Goal: Task Accomplishment & Management: Use online tool/utility

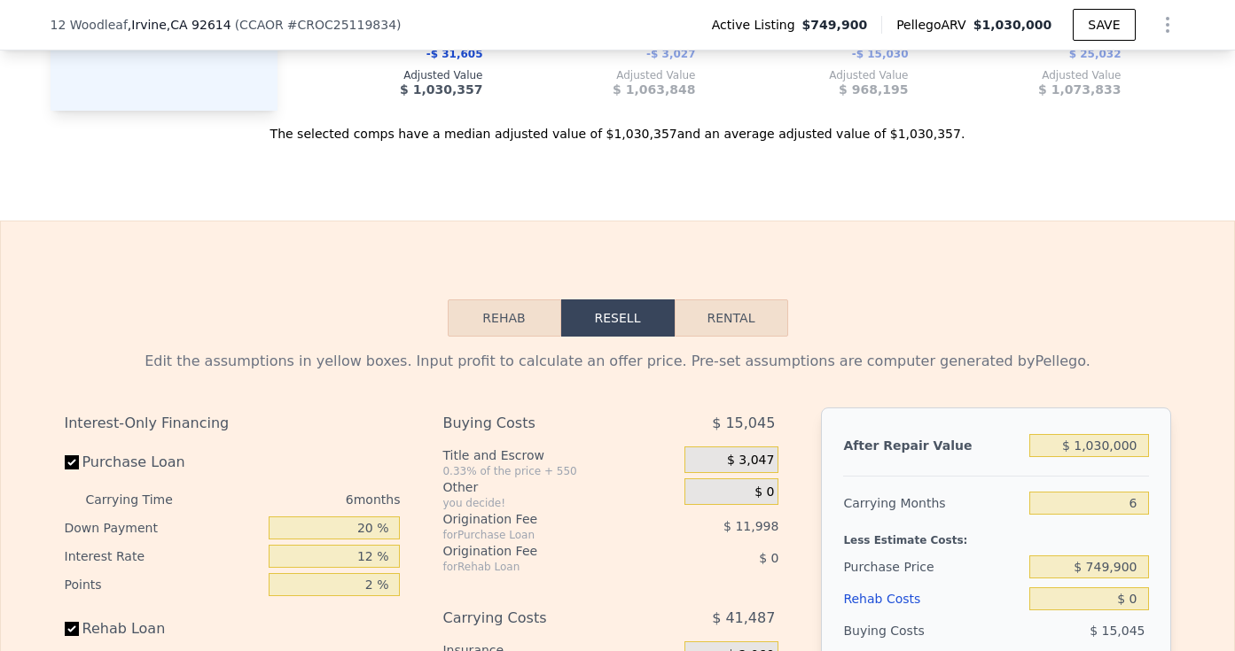
scroll to position [2567, 0]
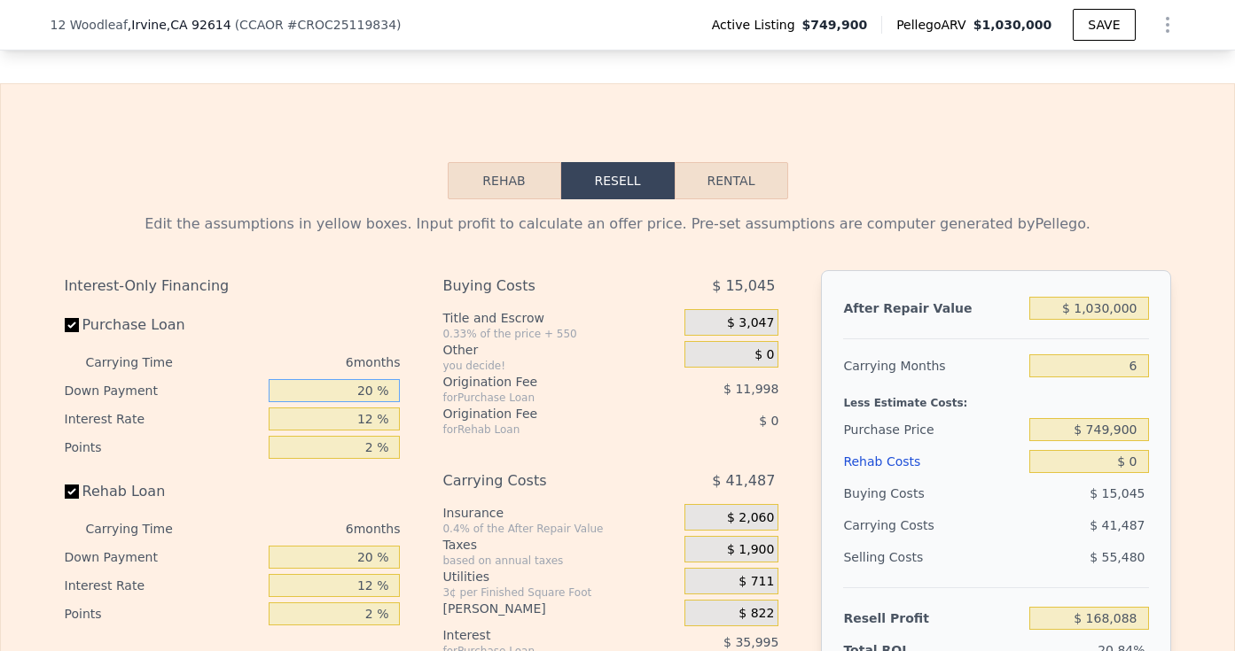
click at [362, 380] on input "20 %" at bounding box center [334, 390] width 131 height 23
click at [1089, 308] on input "$ 1,030,000" at bounding box center [1088, 308] width 119 height 23
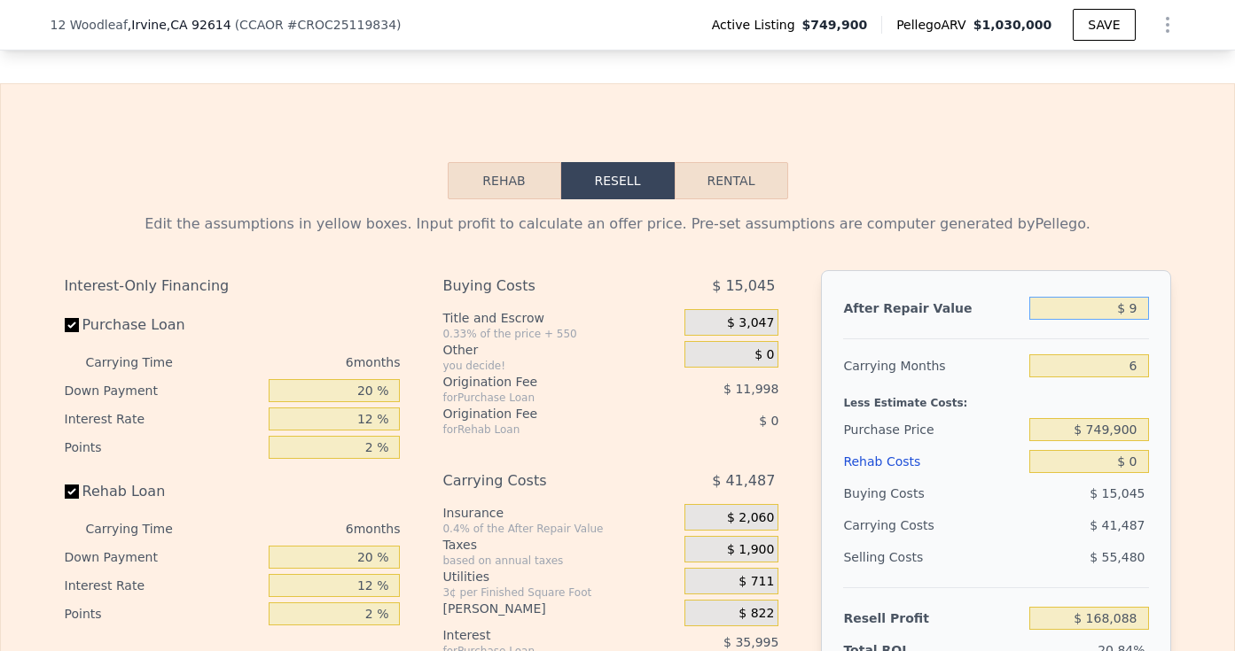
type input "$ 90"
type input "-$ 804,836"
type input "$ 900"
type input "-$ 804,073"
type input "$ 9,000"
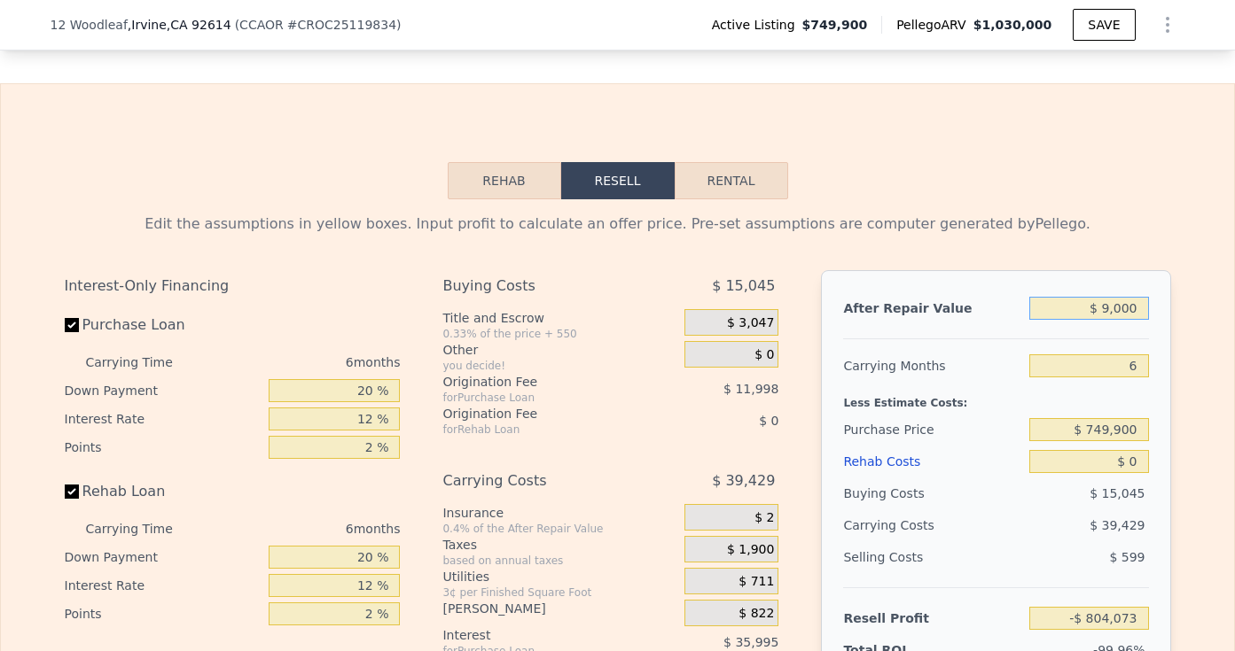
type input "-$ 796,420"
type input "$ 90,000"
type input "-$ 719,902"
type input "$ 900,000"
type input "$ 45,281"
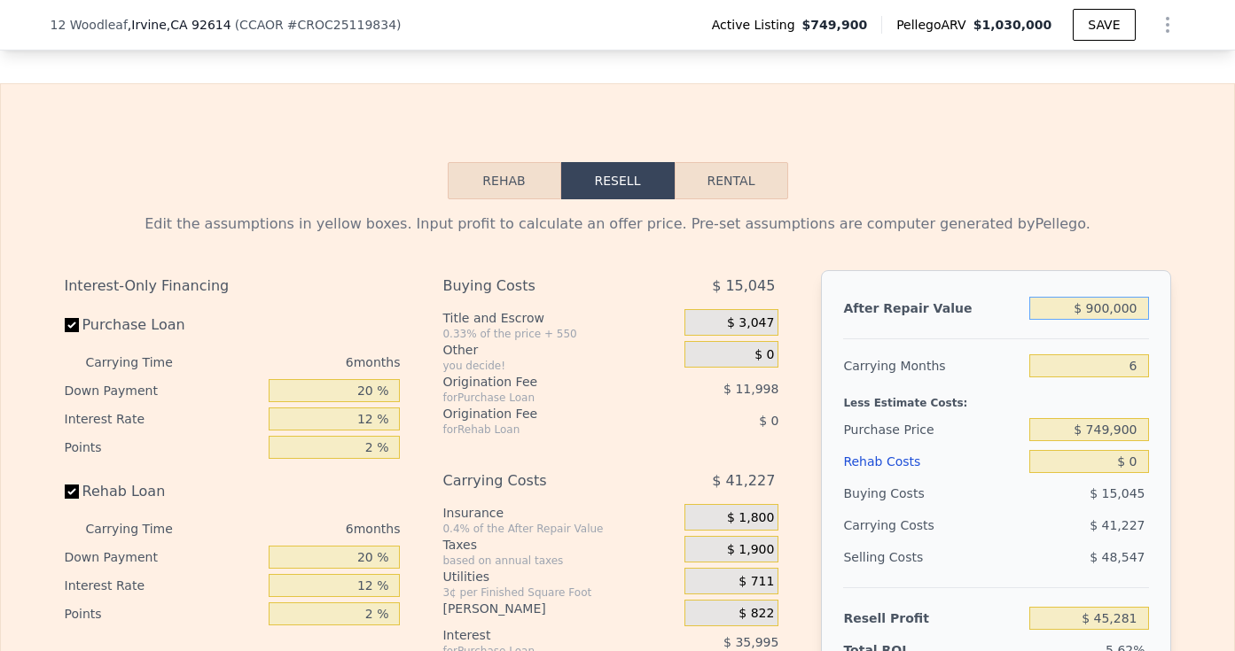
type input "$ 900,000"
click at [1143, 361] on input "6" at bounding box center [1088, 366] width 119 height 23
type input "4"
type input "$ 59,024"
type input "4"
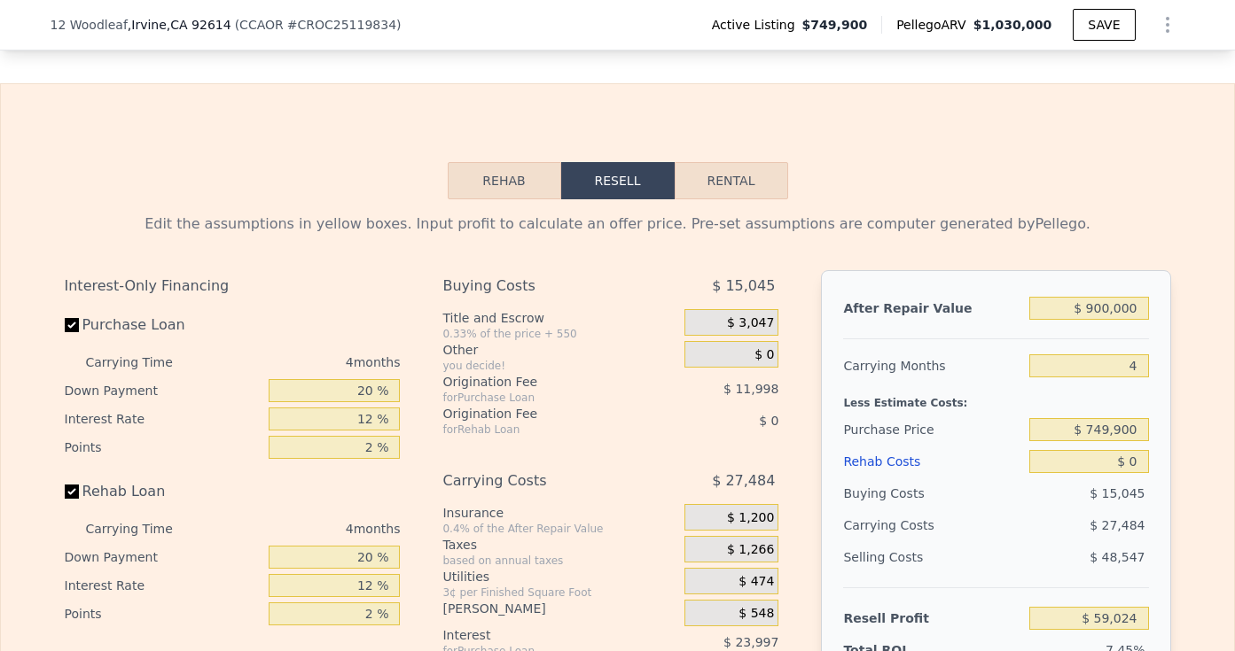
click at [751, 318] on span "$ 3,047" at bounding box center [750, 324] width 47 height 16
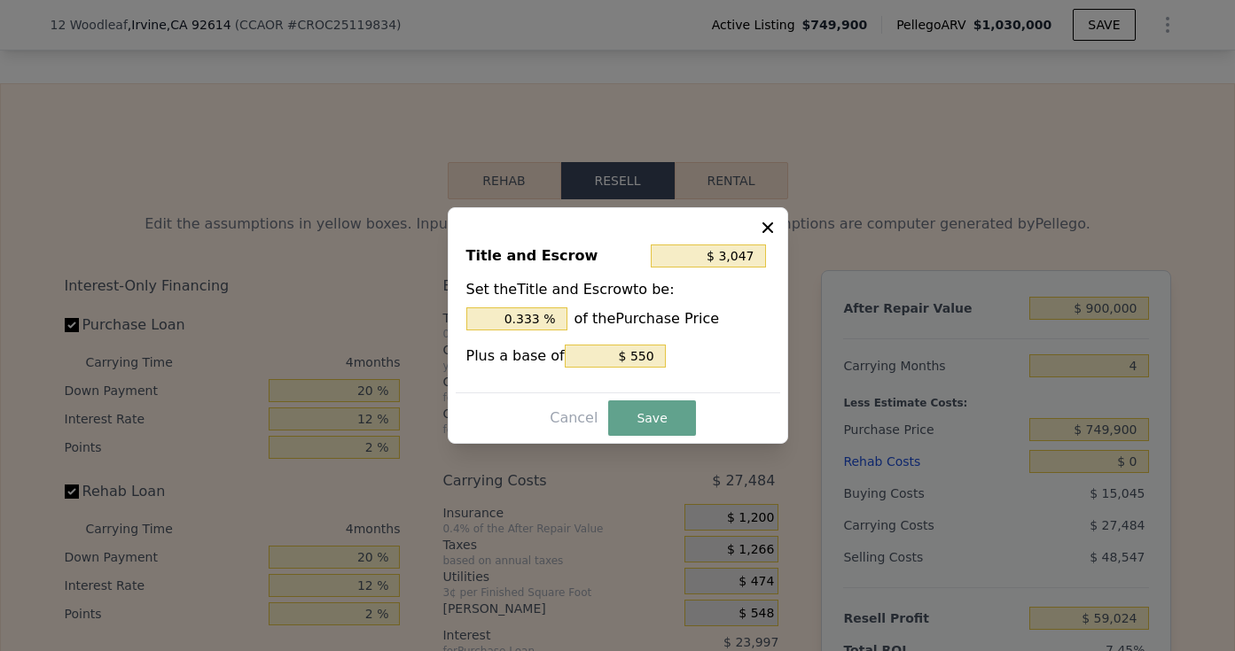
click at [763, 220] on icon at bounding box center [768, 228] width 18 height 18
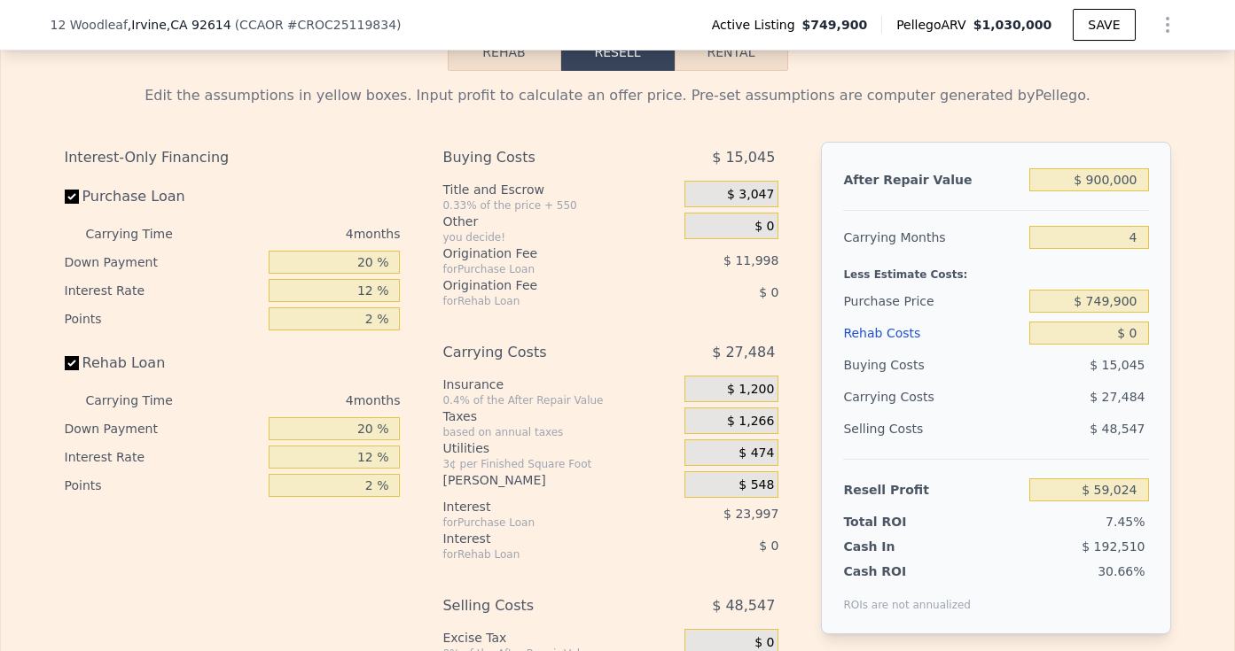
scroll to position [2697, 0]
click at [767, 478] on span "$ 548" at bounding box center [755, 484] width 35 height 16
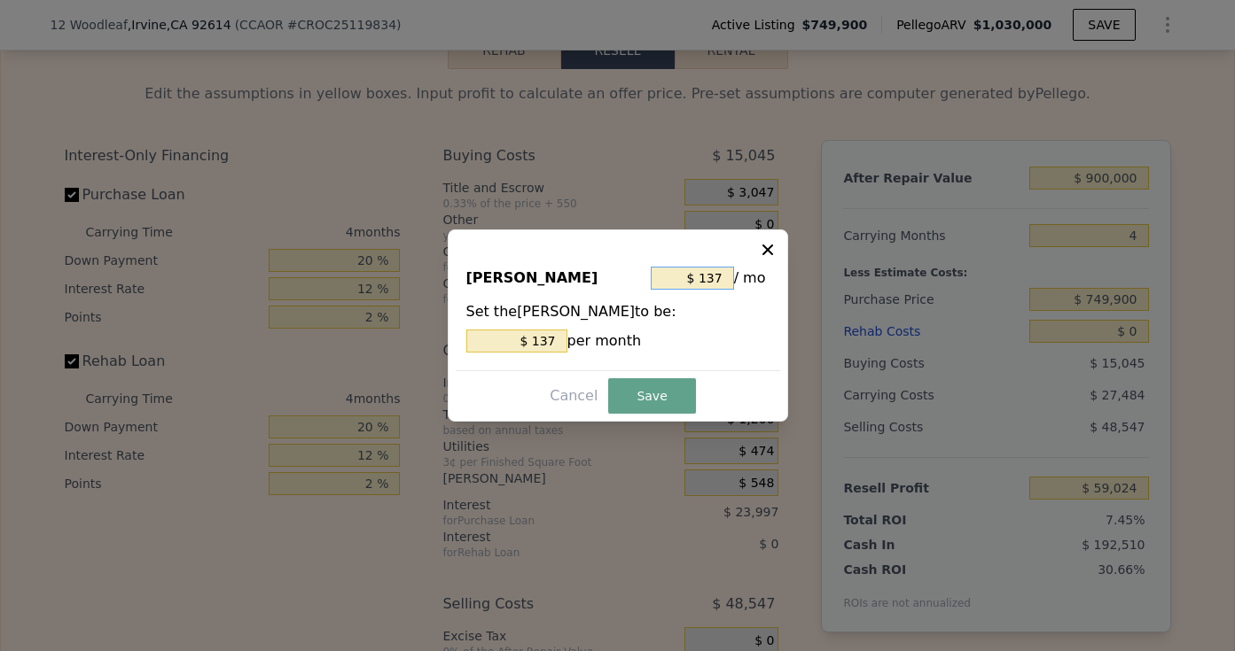
click at [703, 283] on input "$ 137" at bounding box center [692, 278] width 83 height 23
type input "$ 7"
type input "$ 75"
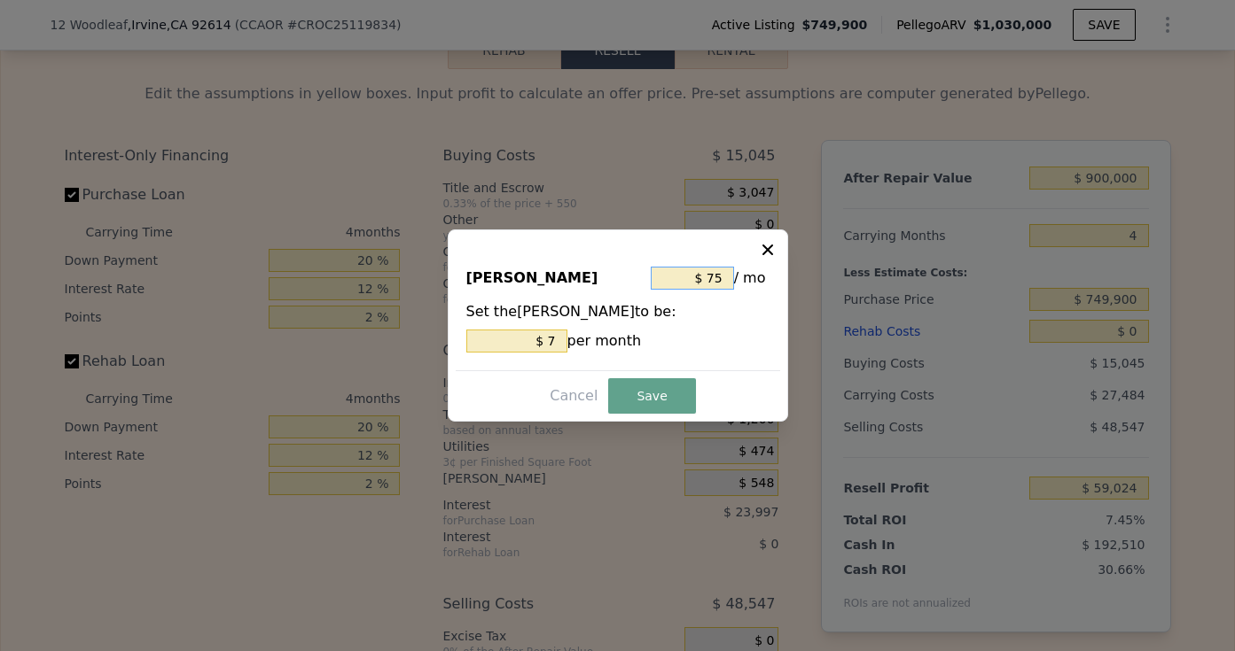
type input "$ 75"
type input "$ 750"
click at [672, 394] on button "Save" at bounding box center [651, 395] width 87 height 35
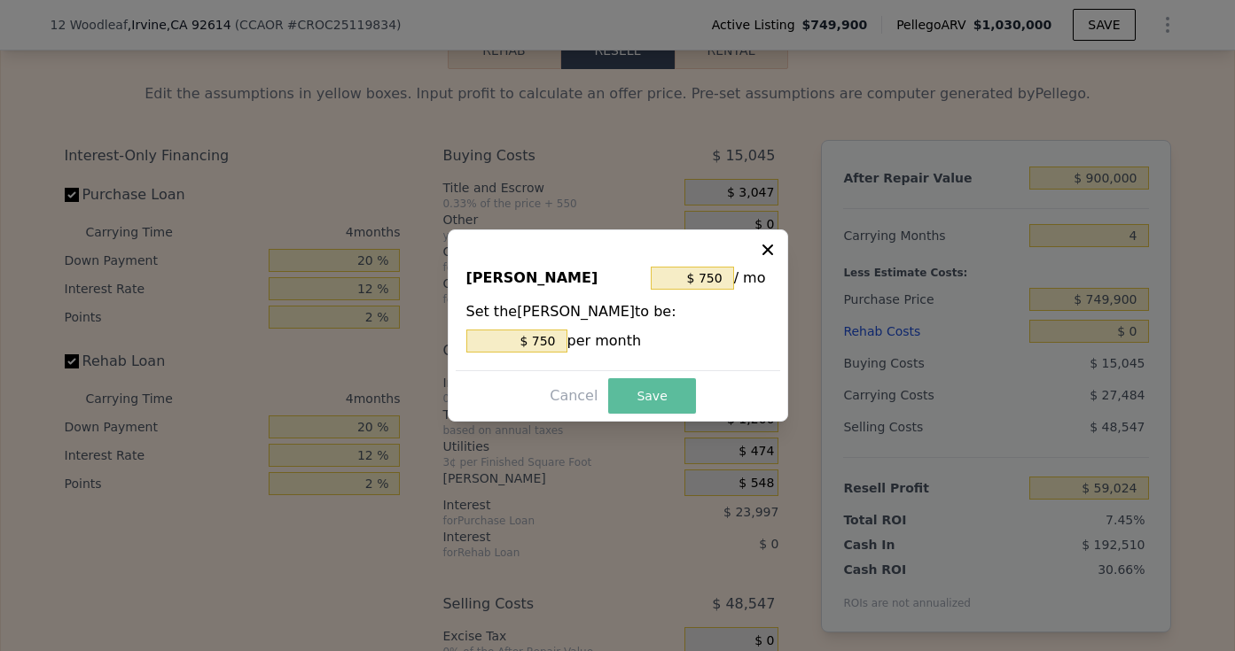
type input "$ 56,572"
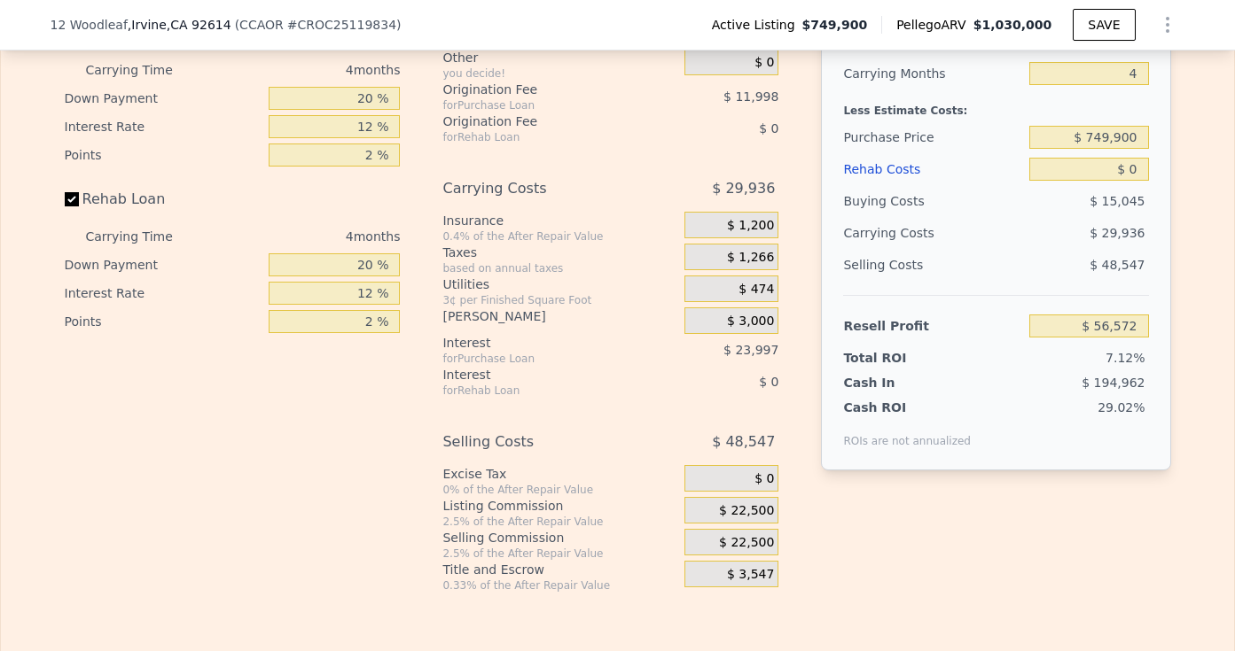
scroll to position [2960, 0]
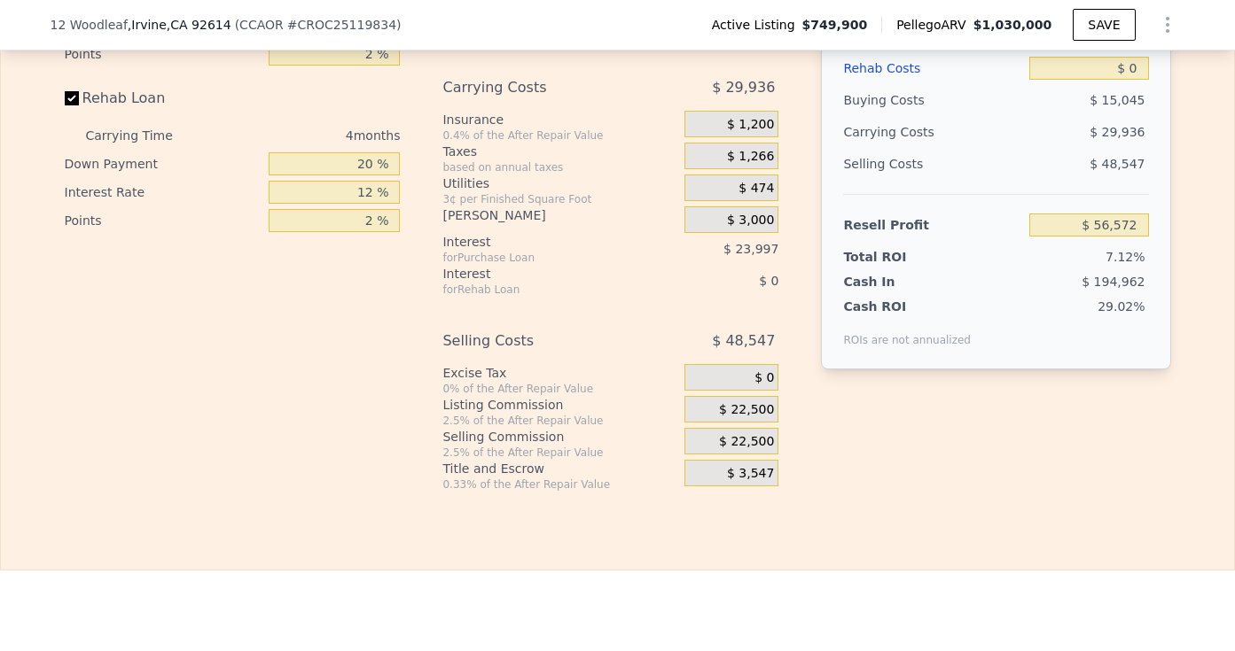
click at [765, 403] on span "$ 22,500" at bounding box center [746, 410] width 55 height 16
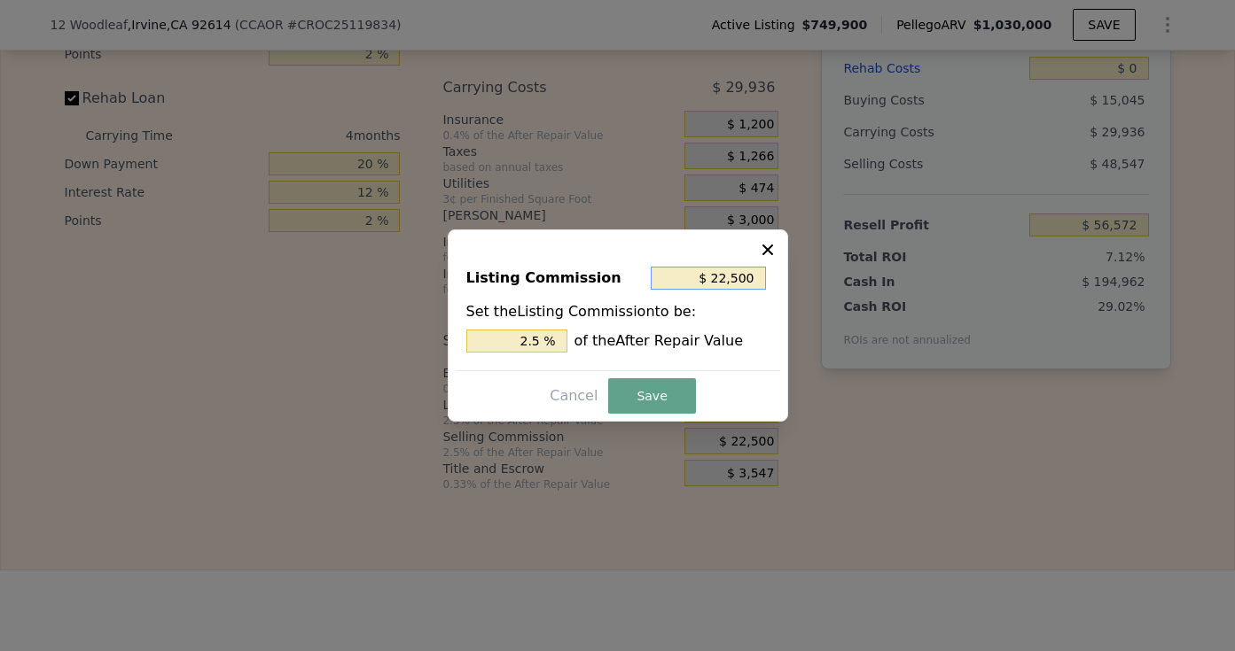
click at [738, 271] on input "$ 22,500" at bounding box center [708, 278] width 115 height 23
click at [527, 339] on input "2.5 %" at bounding box center [516, 341] width 101 height 23
type input "$ 0"
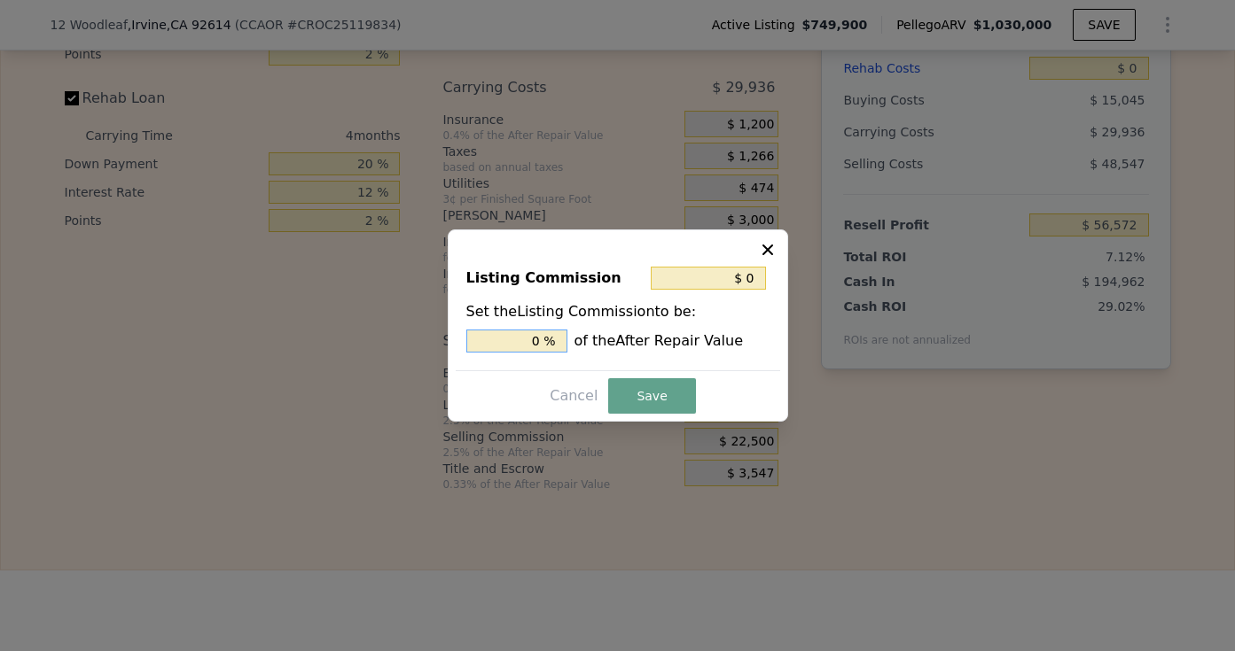
type input "0 %"
click at [648, 374] on div "Listing Commission $ 0 Set the Listing Commission to be: 0 % of the After Repai…" at bounding box center [618, 326] width 340 height 192
click at [652, 394] on button "Save" at bounding box center [651, 395] width 87 height 35
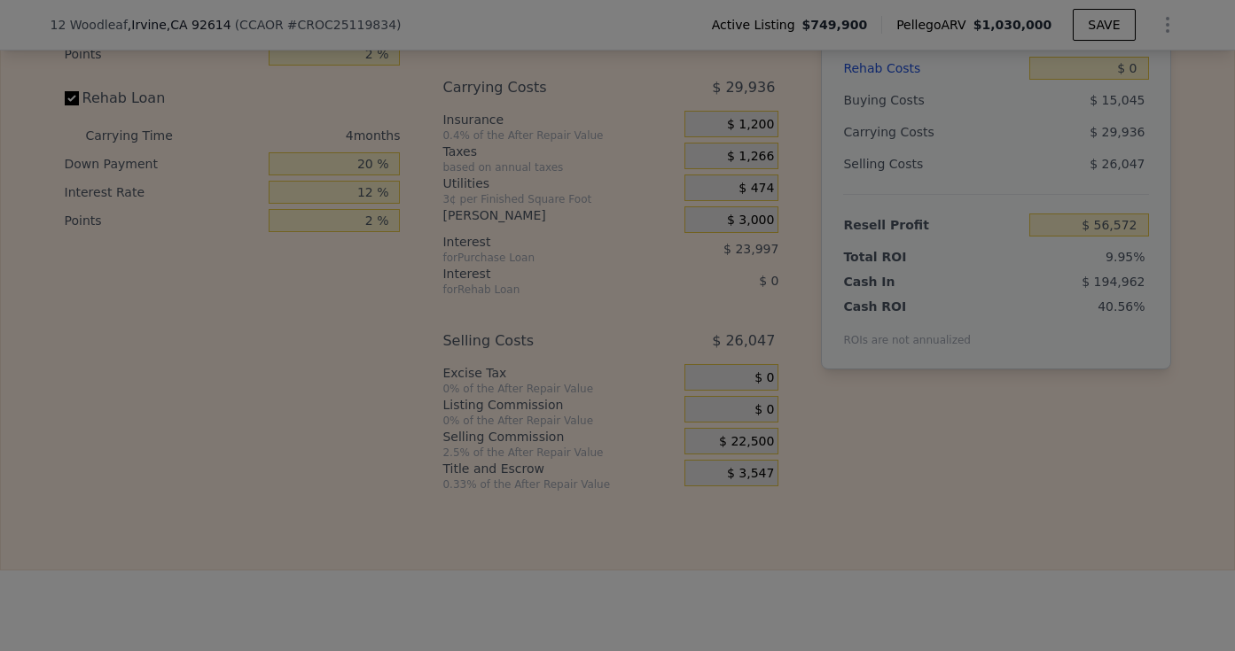
type input "$ 79,072"
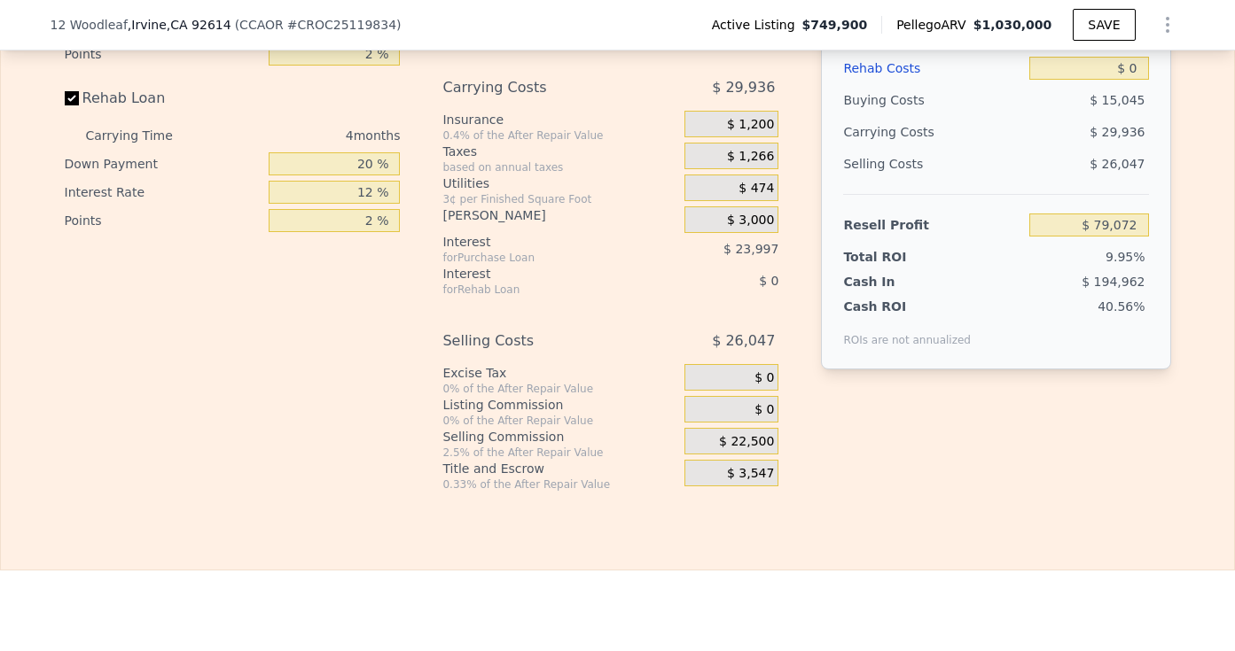
click at [761, 445] on span "$ 22,500" at bounding box center [746, 442] width 55 height 16
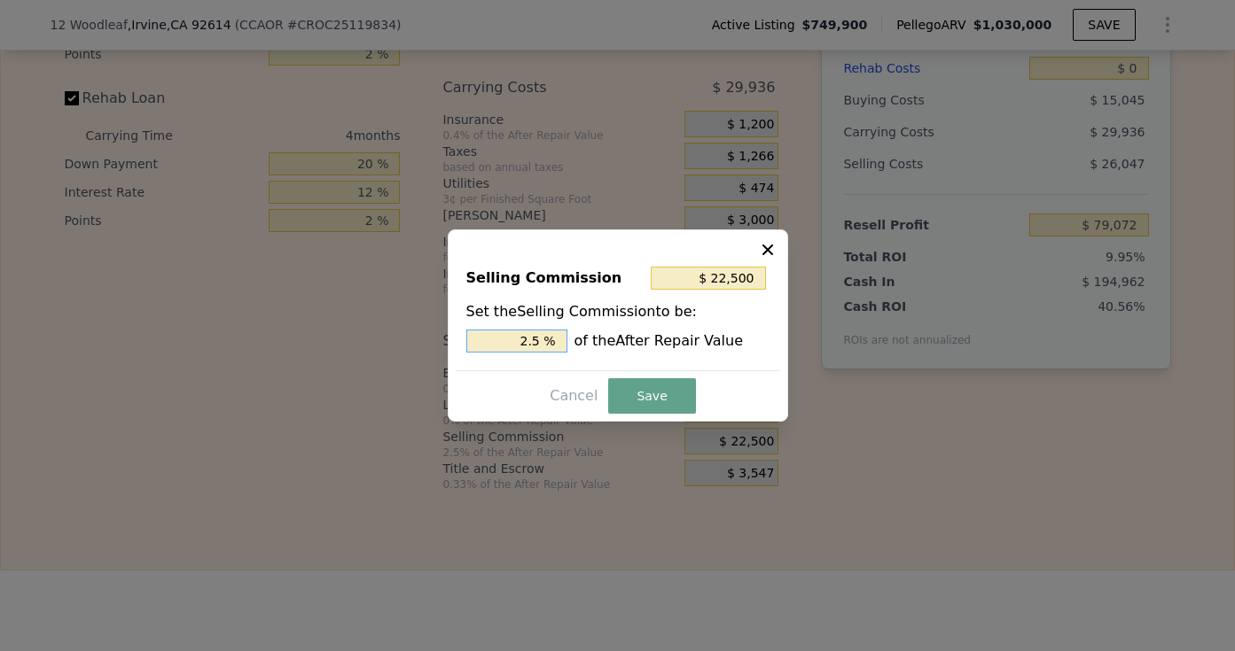
click at [532, 340] on input "2.5 %" at bounding box center [516, 341] width 101 height 23
type input "$ 18,000"
type input "2.0 %"
click at [626, 410] on button "Save" at bounding box center [651, 395] width 87 height 35
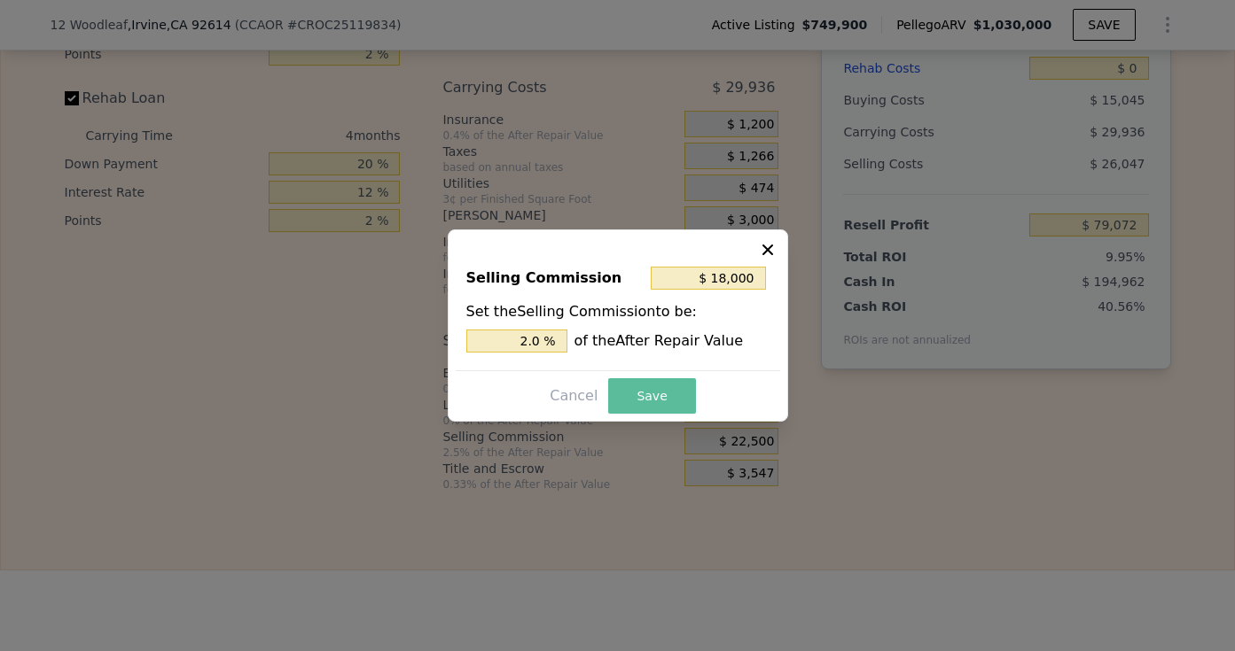
type input "$ 83,572"
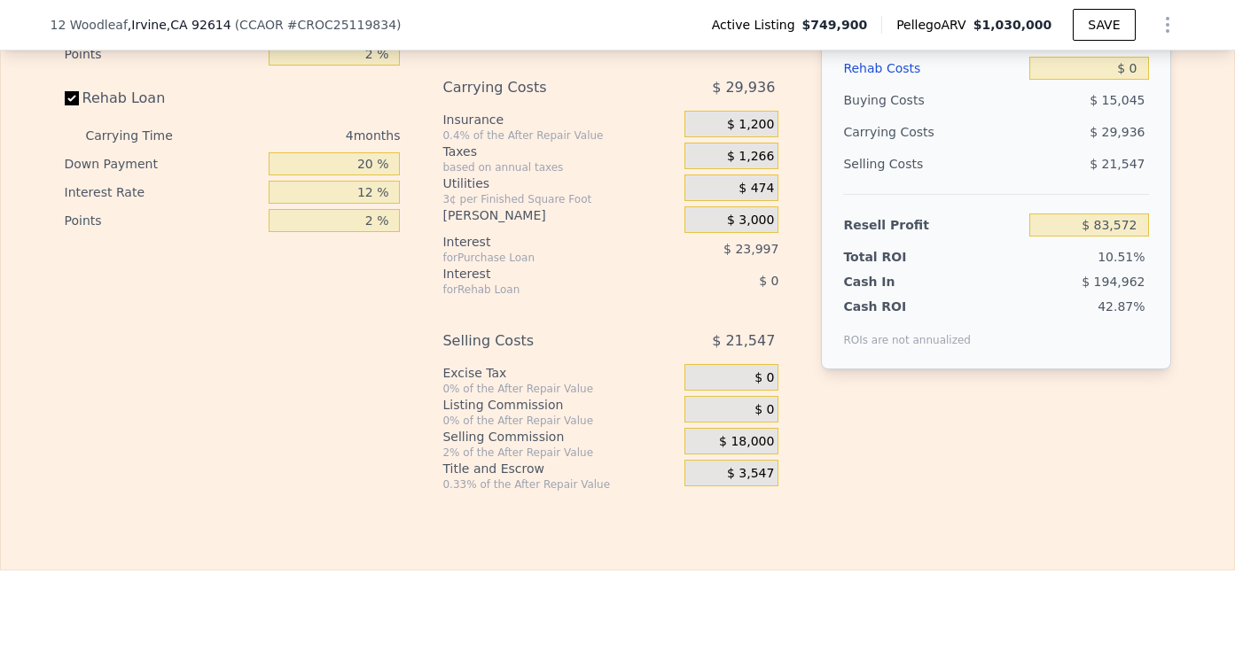
click at [777, 475] on div "$ 3,547" at bounding box center [731, 473] width 94 height 27
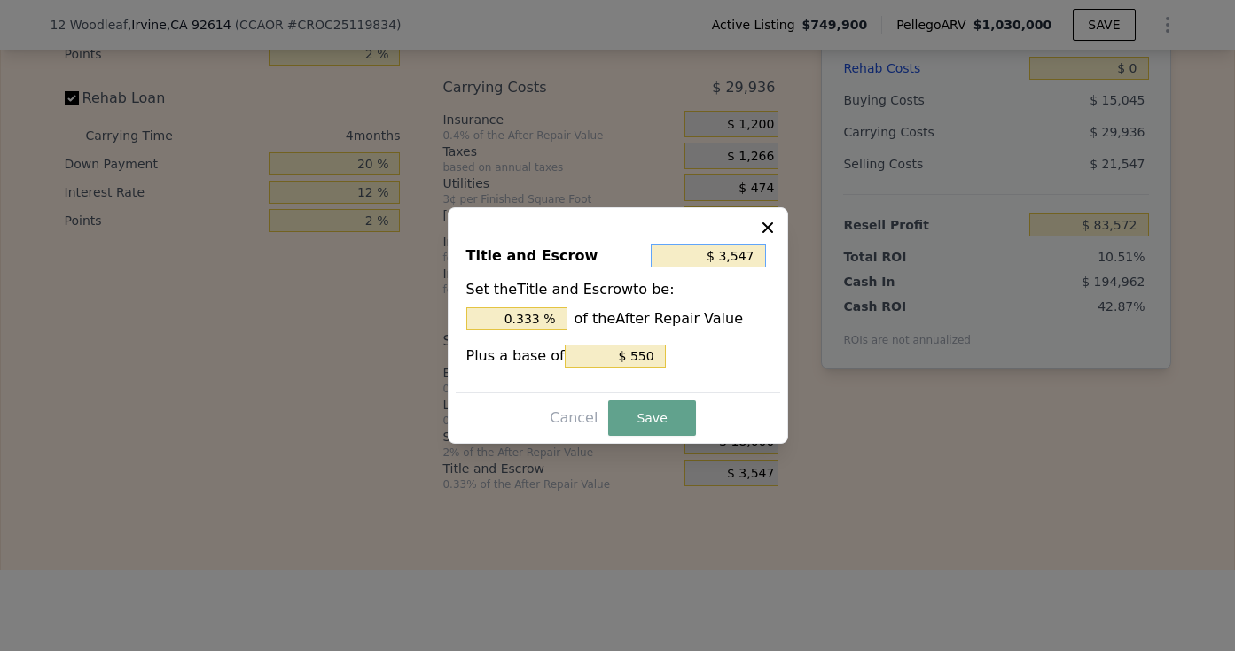
click at [741, 255] on input "$ 3,547" at bounding box center [708, 256] width 115 height 23
type input "$ 1"
type input "0.000 %"
type input "$ 12"
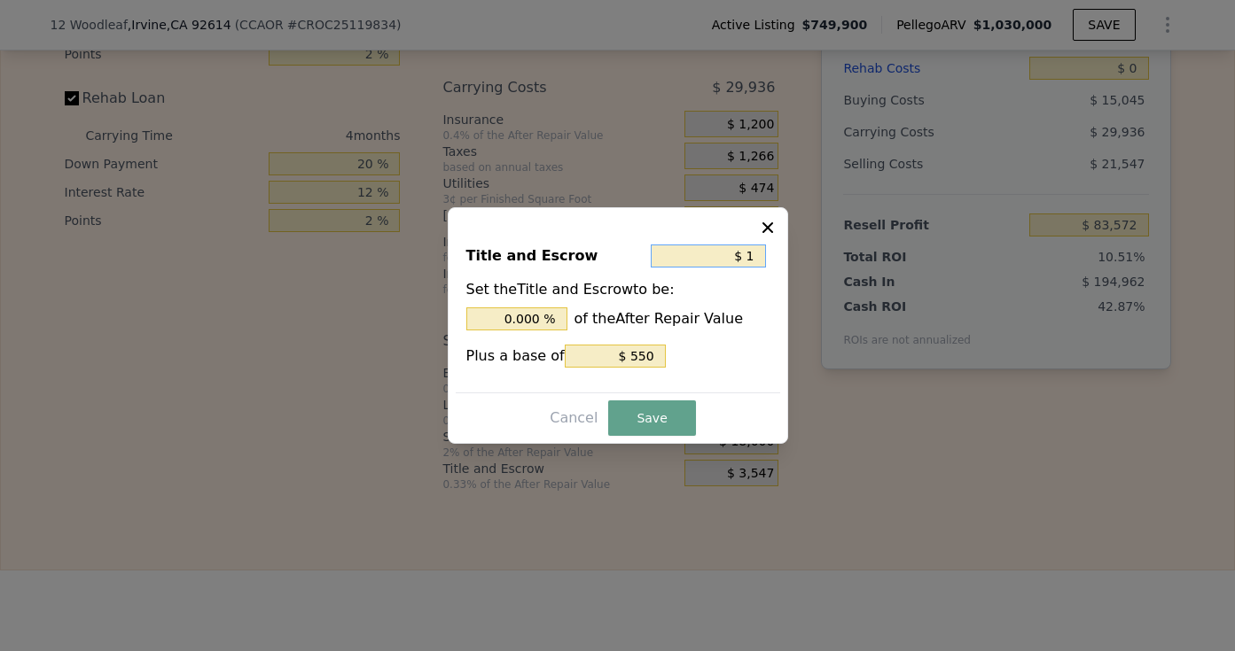
type input "0.001 %"
type input "$ 125"
type input "0.014 %"
type input "$ 1,250"
type input "0.139 %"
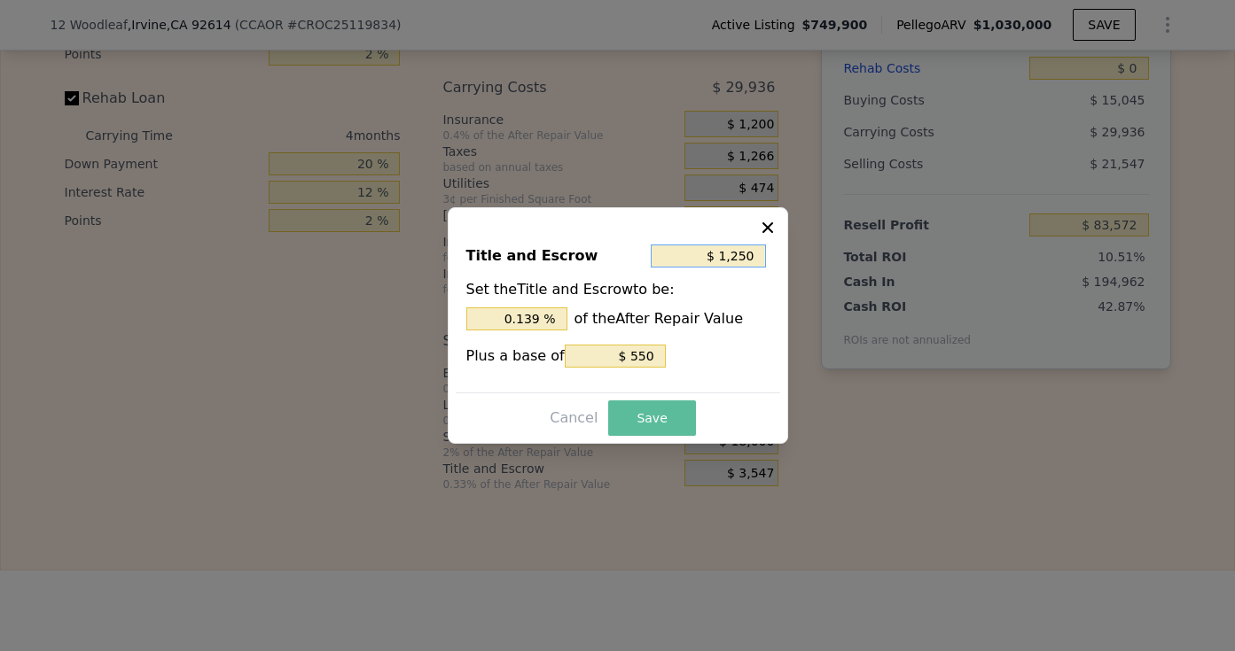
type input "$ 1,250"
click at [657, 431] on button "Save" at bounding box center [651, 418] width 87 height 35
type input "$ 85,319"
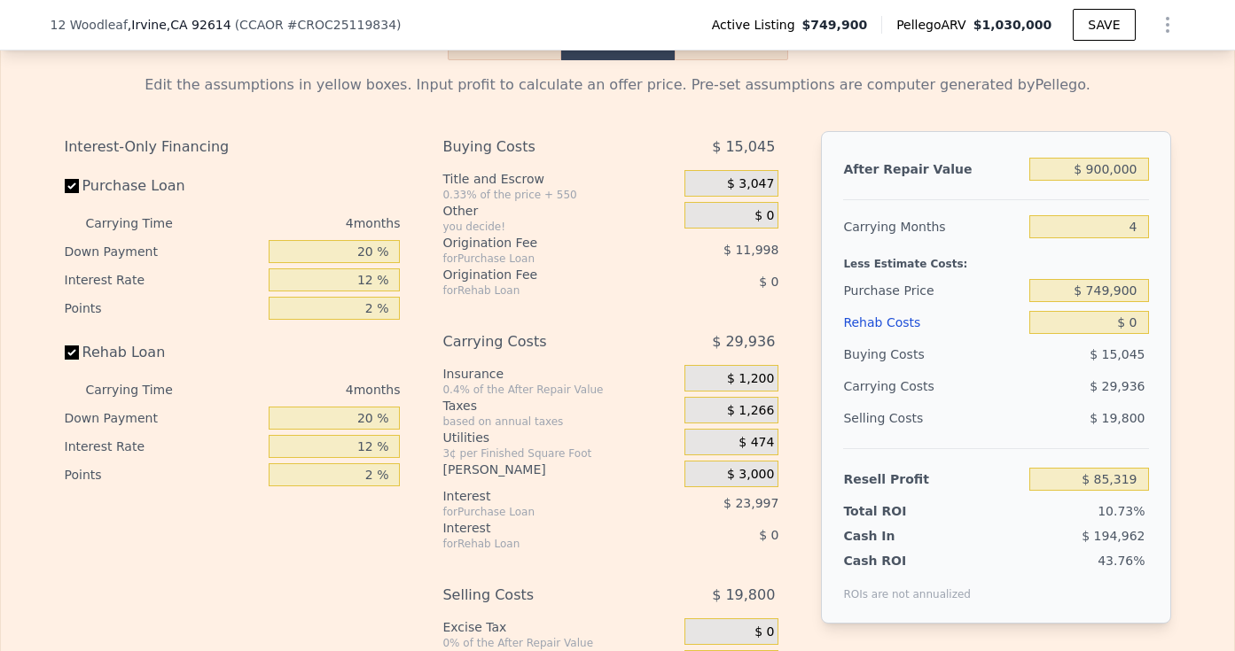
scroll to position [2706, 0]
click at [1123, 321] on input "$ 0" at bounding box center [1088, 322] width 119 height 23
click at [1140, 321] on input "$ 0" at bounding box center [1088, 322] width 119 height 23
click at [1116, 282] on input "$ 749,900" at bounding box center [1088, 290] width 119 height 23
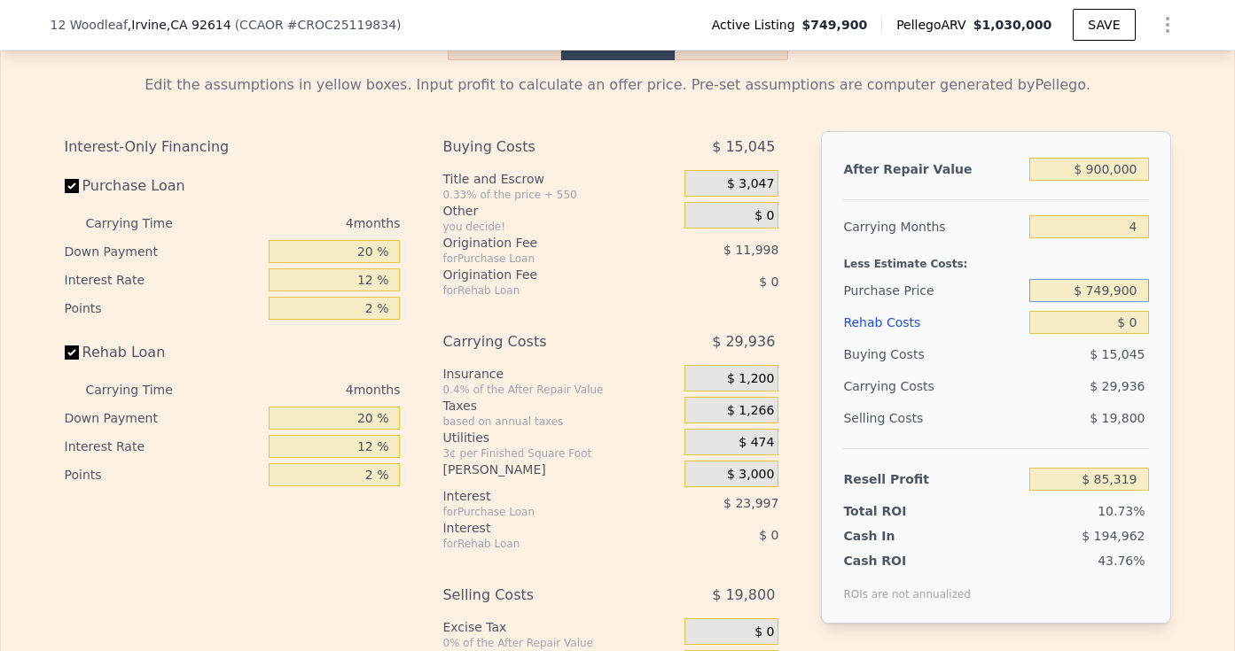
click at [1116, 282] on input "$ 749,900" at bounding box center [1088, 290] width 119 height 23
type input "$ 720,000"
click at [1027, 228] on div "Carrying Months 4" at bounding box center [995, 227] width 305 height 32
type input "$ 116,752"
